Goal: Task Accomplishment & Management: Use online tool/utility

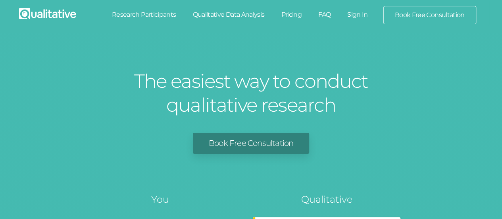
click at [356, 14] on link "Sign In" at bounding box center [357, 14] width 37 height 17
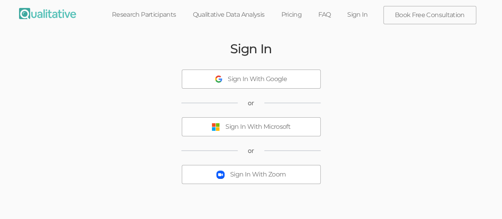
click at [251, 130] on div "Sign In With Microsoft" at bounding box center [257, 126] width 65 height 9
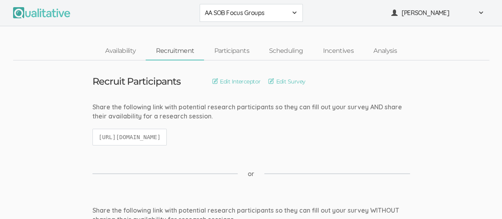
click at [293, 13] on span at bounding box center [294, 13] width 6 height 6
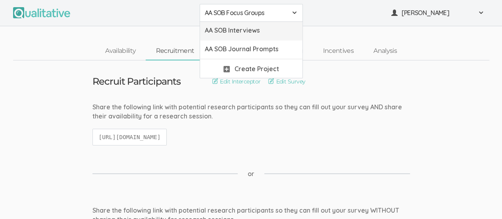
click at [244, 35] on link "AA SOB Interviews" at bounding box center [251, 31] width 102 height 19
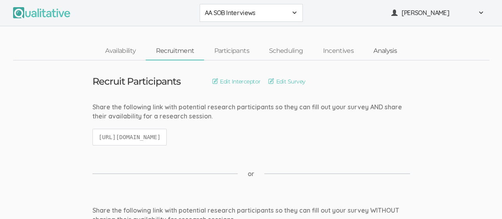
click at [379, 51] on link "Analysis" at bounding box center [384, 50] width 43 height 17
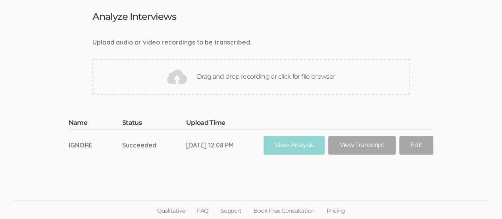
scroll to position [65, 0]
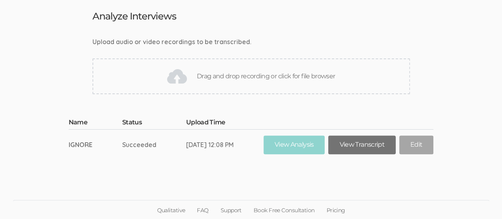
click at [367, 145] on link "View Transcript" at bounding box center [361, 144] width 67 height 19
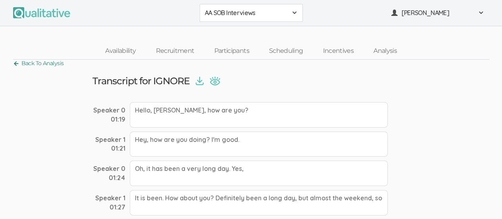
click at [17, 65] on link "Back To Analysis" at bounding box center [38, 63] width 51 height 11
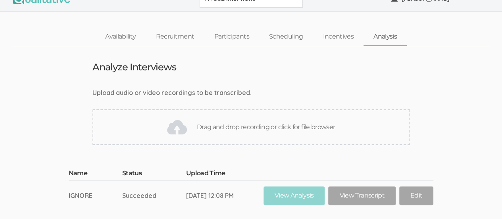
scroll to position [11, 0]
